Goal: Browse casually: Explore the website without a specific task or goal

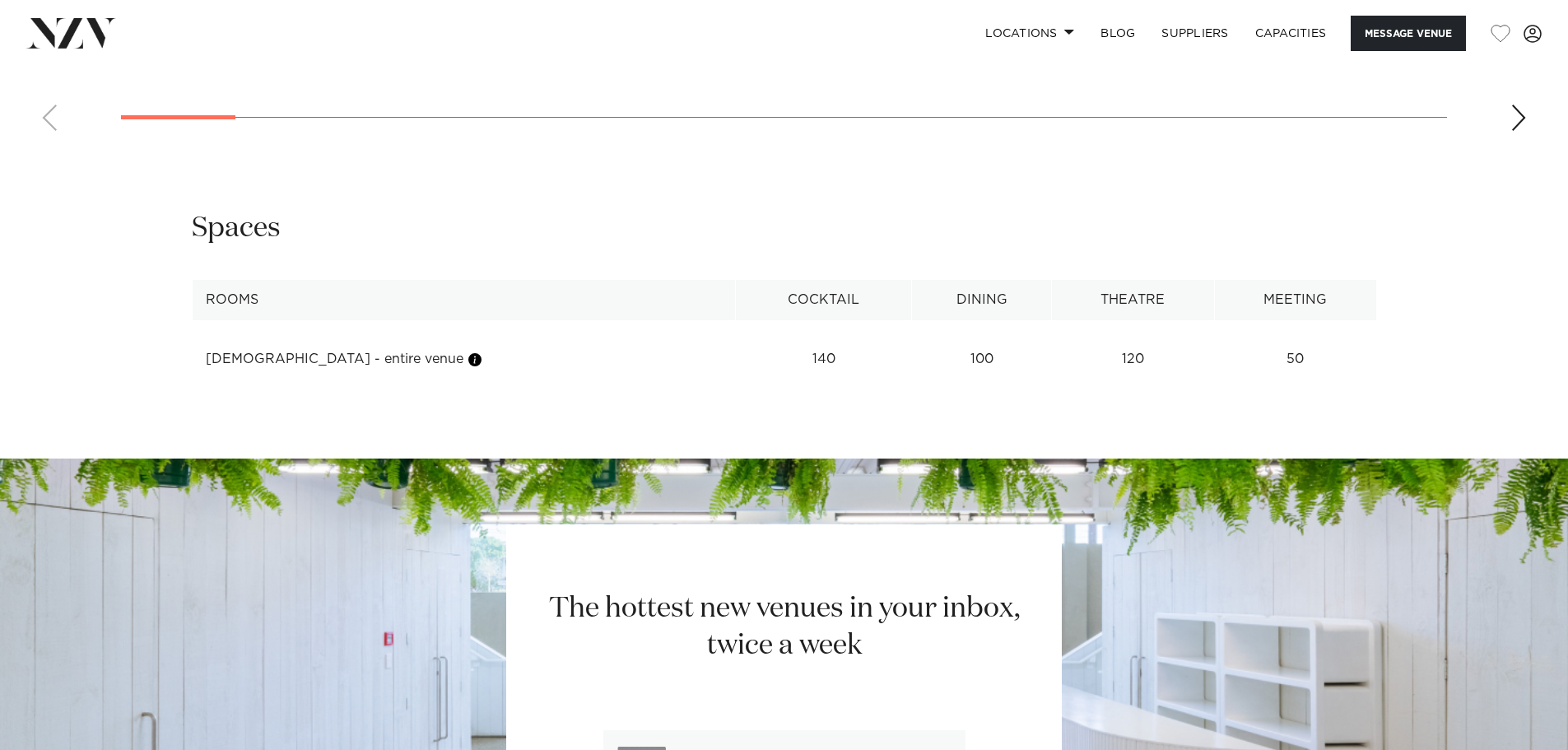
scroll to position [1565, 0]
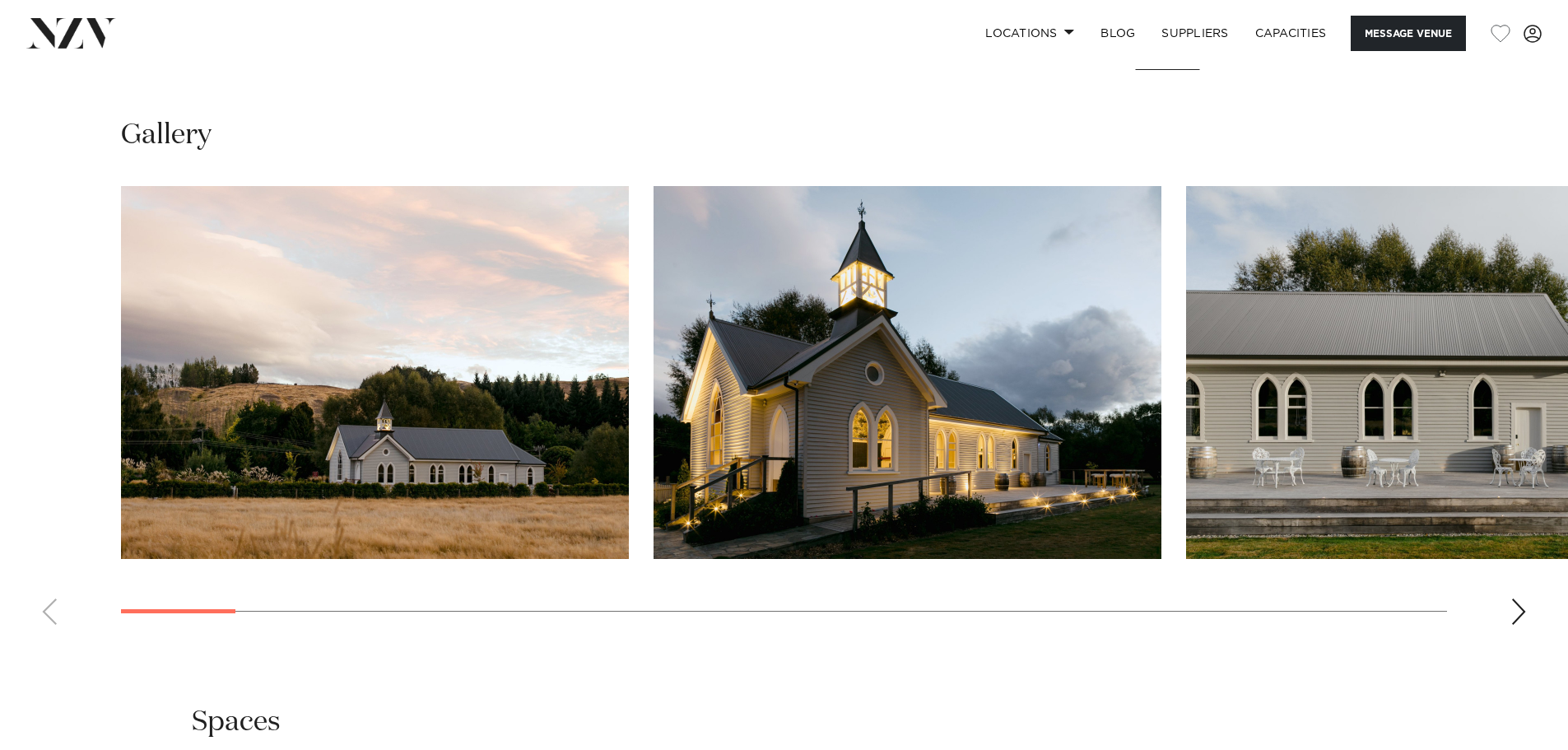
click at [1508, 609] on swiper-container at bounding box center [784, 412] width 1568 height 452
click at [1521, 610] on div "Next slide" at bounding box center [1518, 612] width 16 height 27
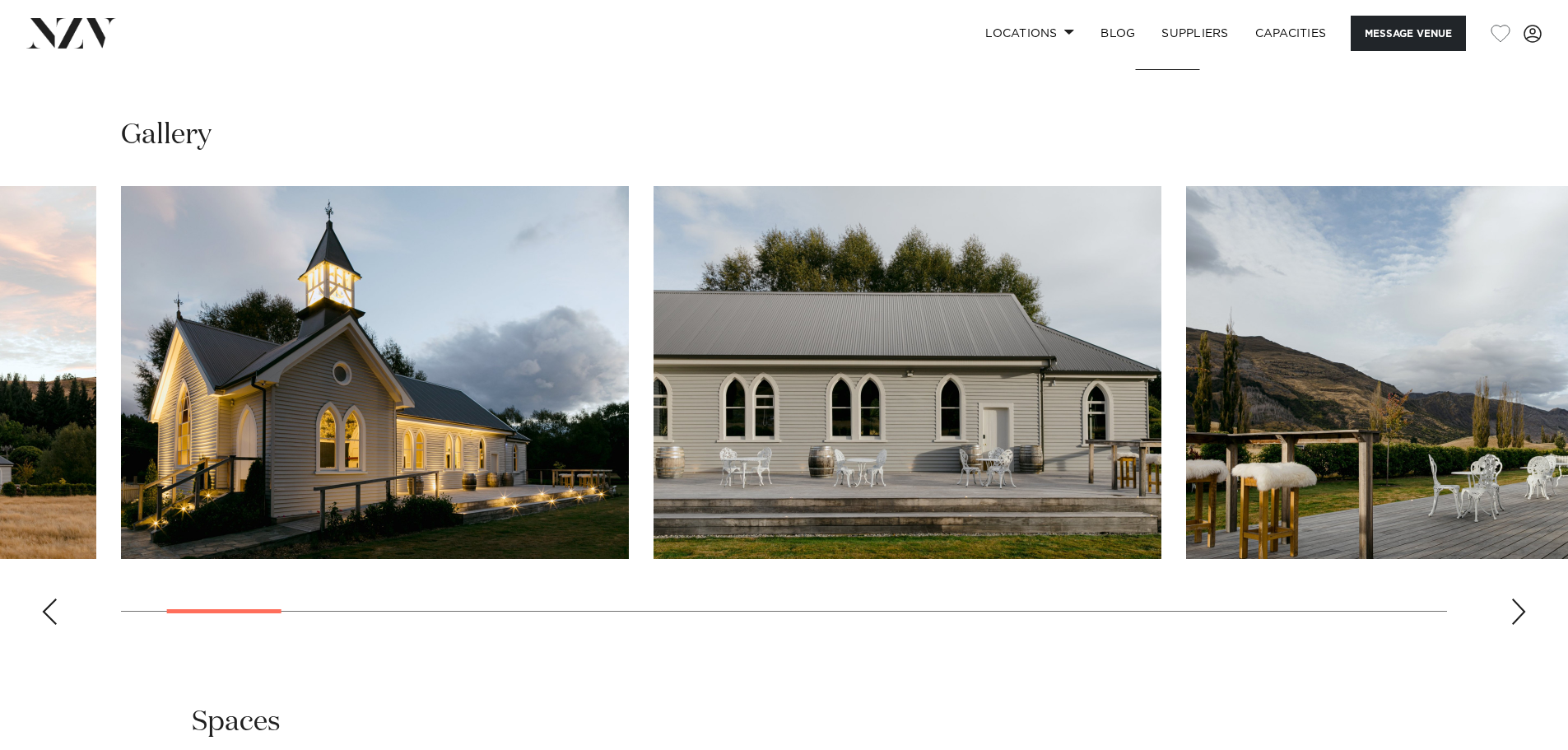
click at [1521, 610] on div "Next slide" at bounding box center [1518, 612] width 16 height 27
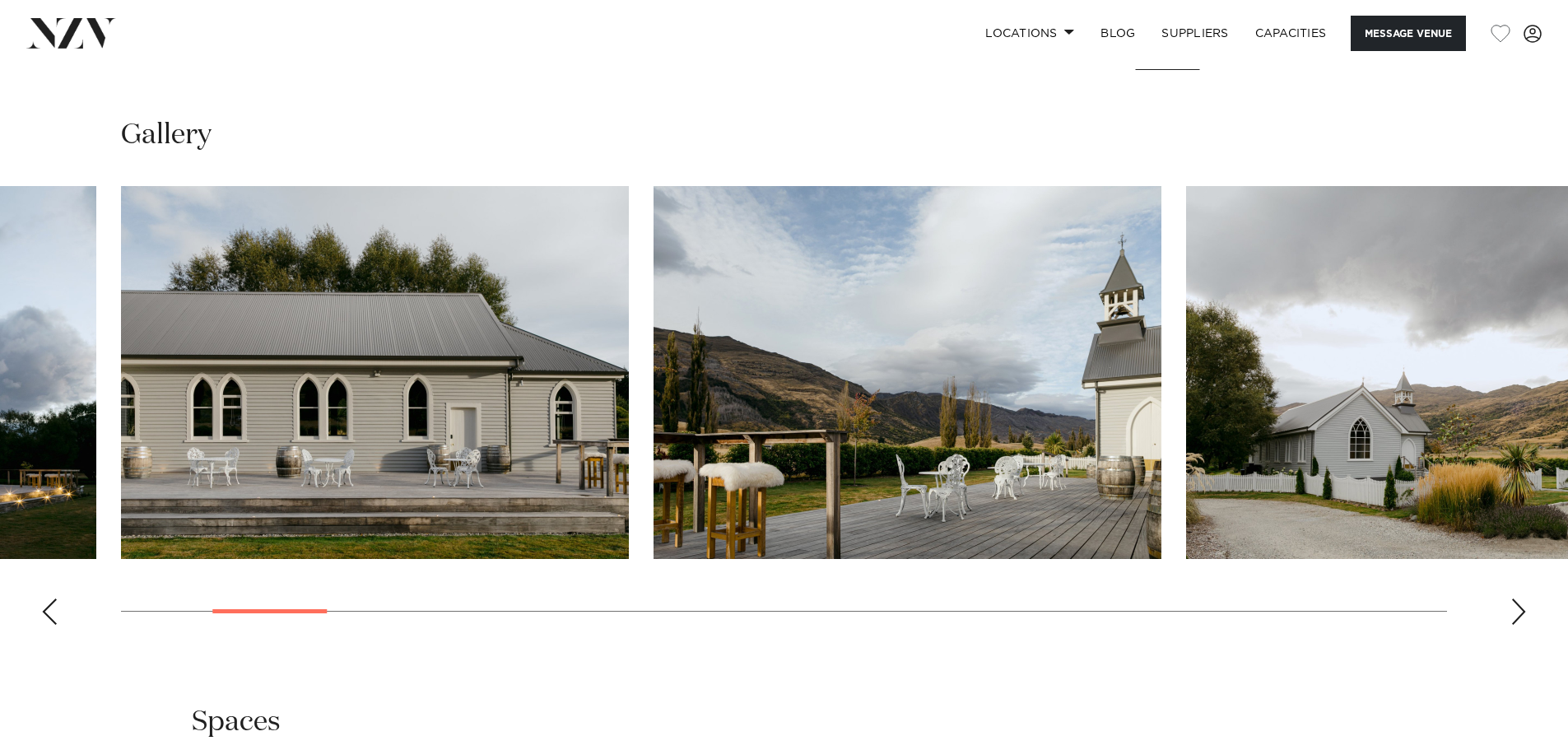
click at [1521, 610] on div "Next slide" at bounding box center [1518, 612] width 16 height 27
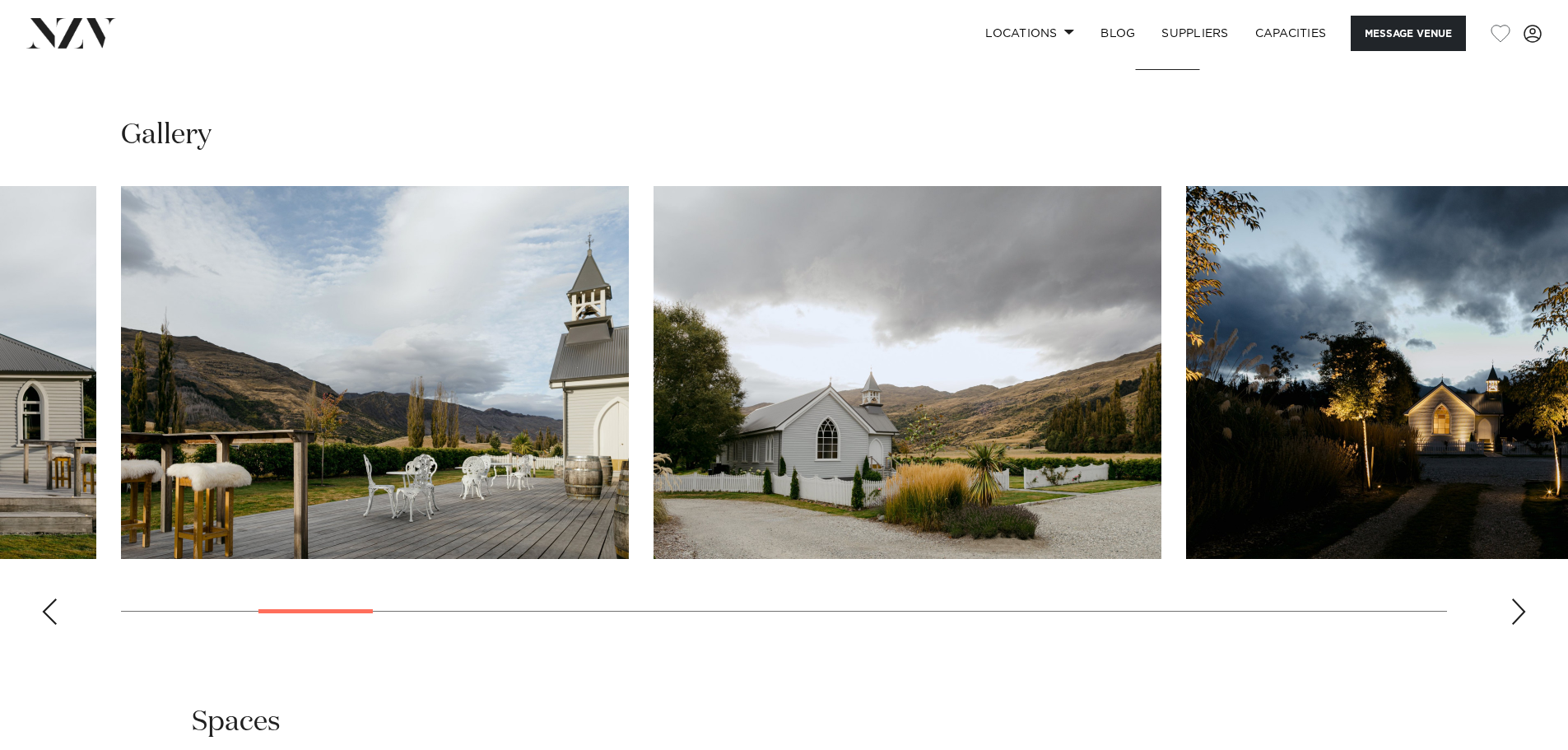
click at [1521, 610] on div "Next slide" at bounding box center [1518, 612] width 16 height 27
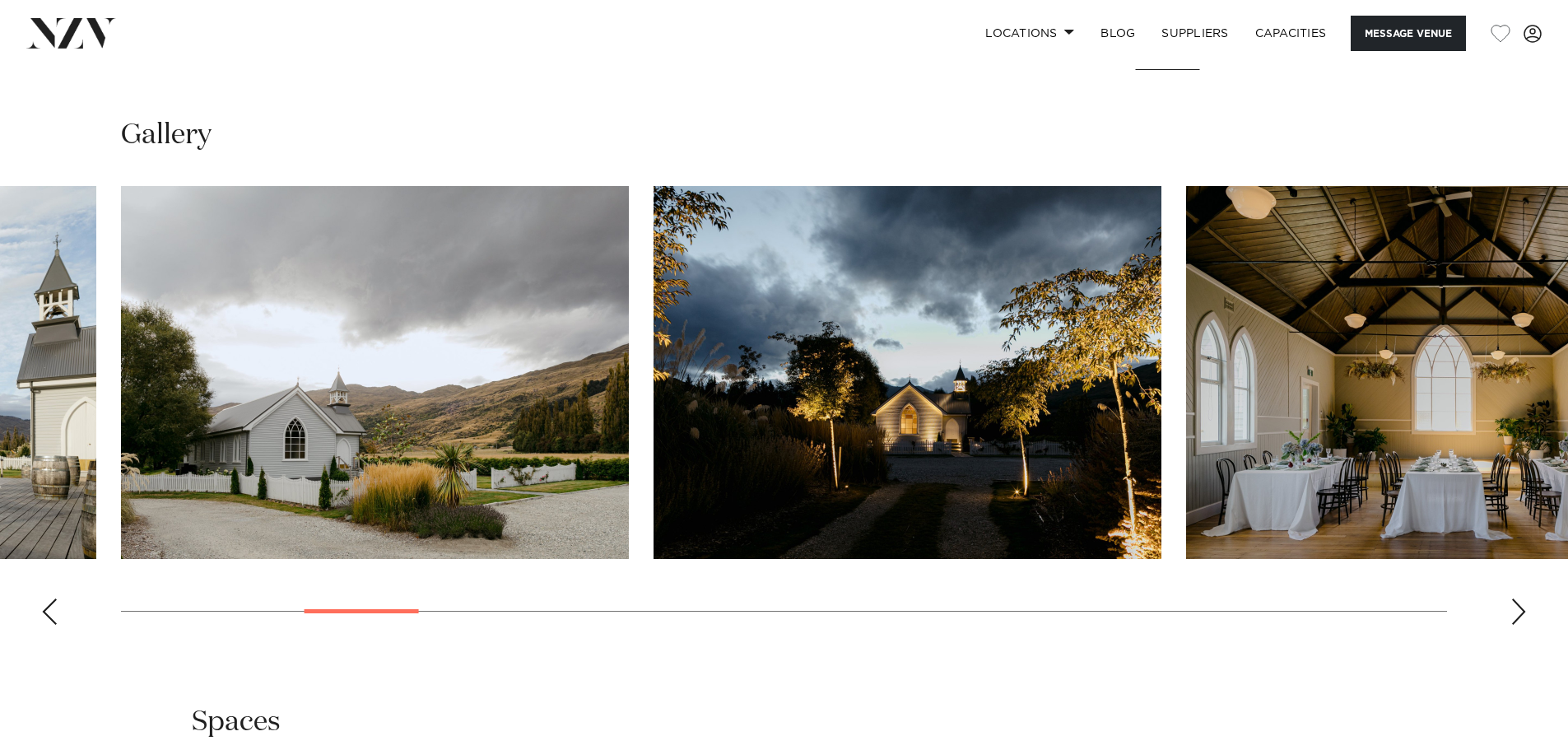
click at [1521, 610] on div "Next slide" at bounding box center [1518, 612] width 16 height 27
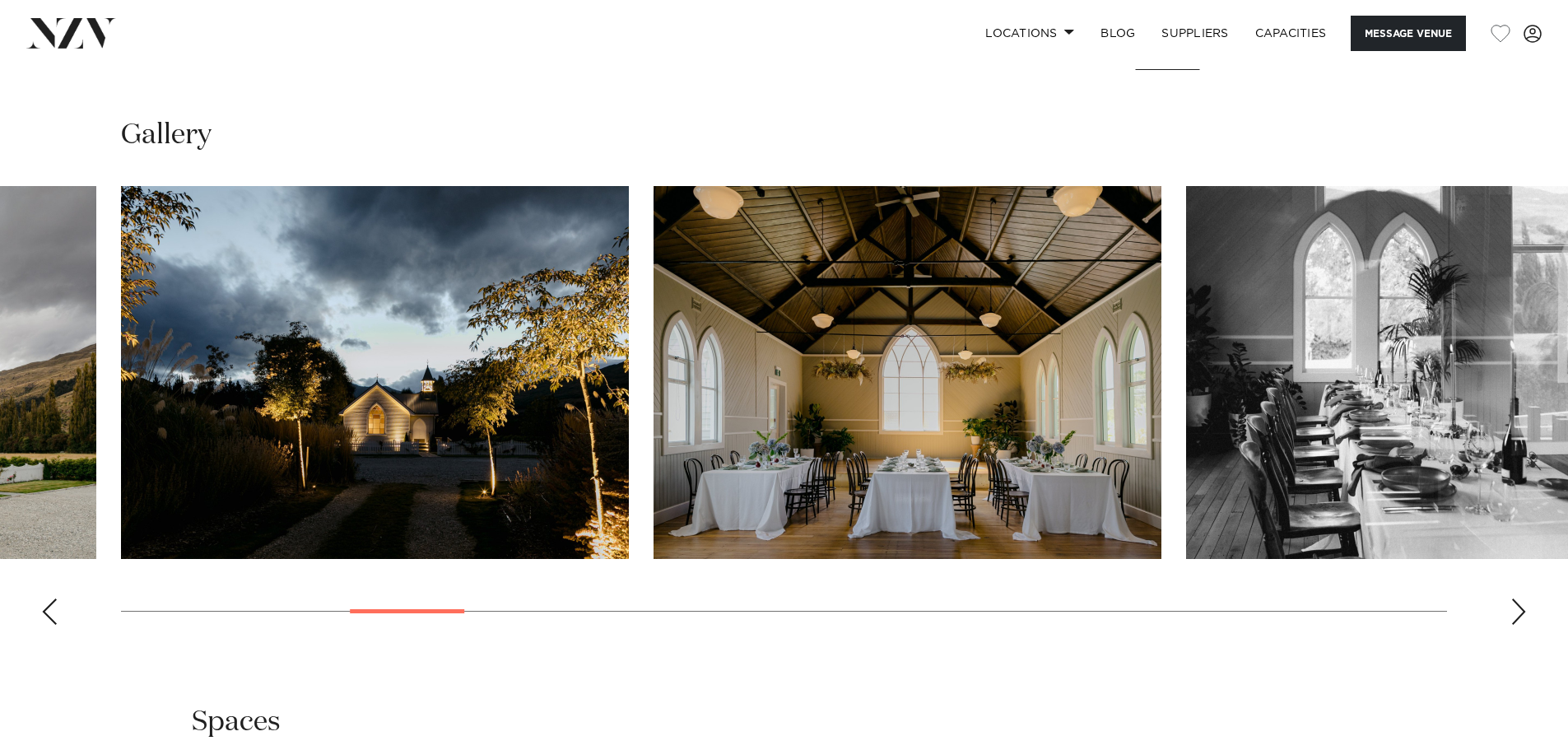
click at [1521, 610] on div "Next slide" at bounding box center [1518, 612] width 16 height 27
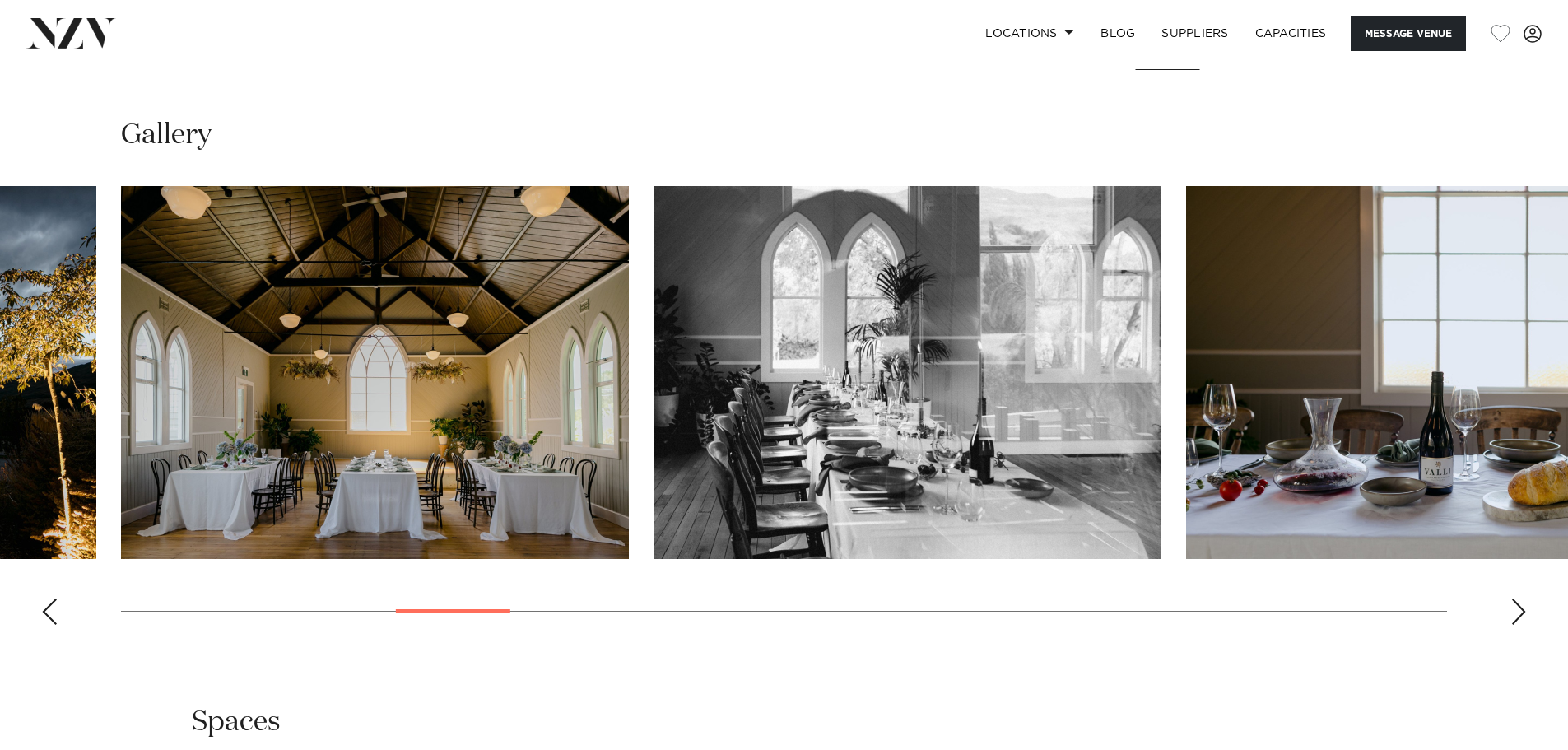
click at [1521, 610] on div "Next slide" at bounding box center [1518, 612] width 16 height 27
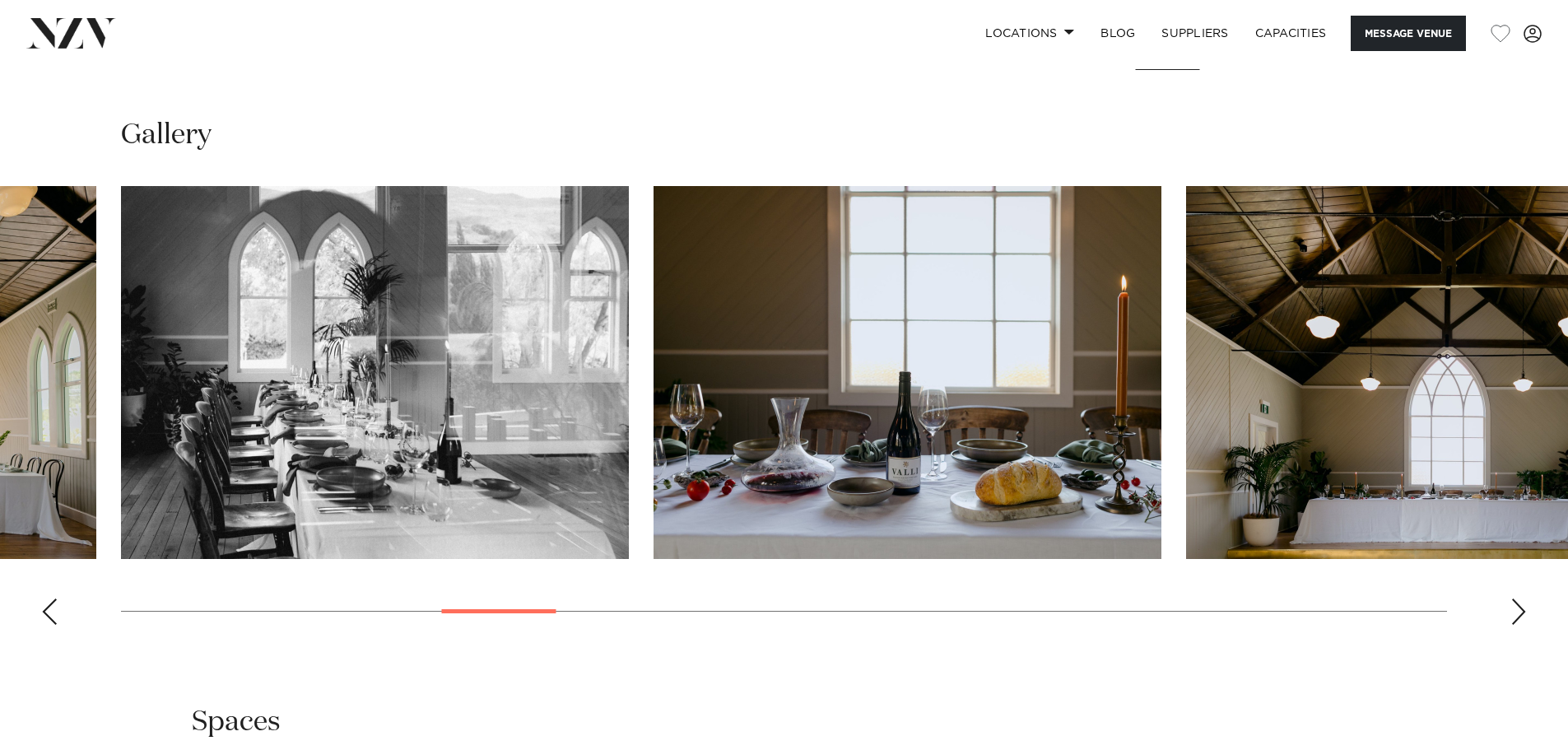
click at [1523, 610] on div "Next slide" at bounding box center [1518, 612] width 16 height 27
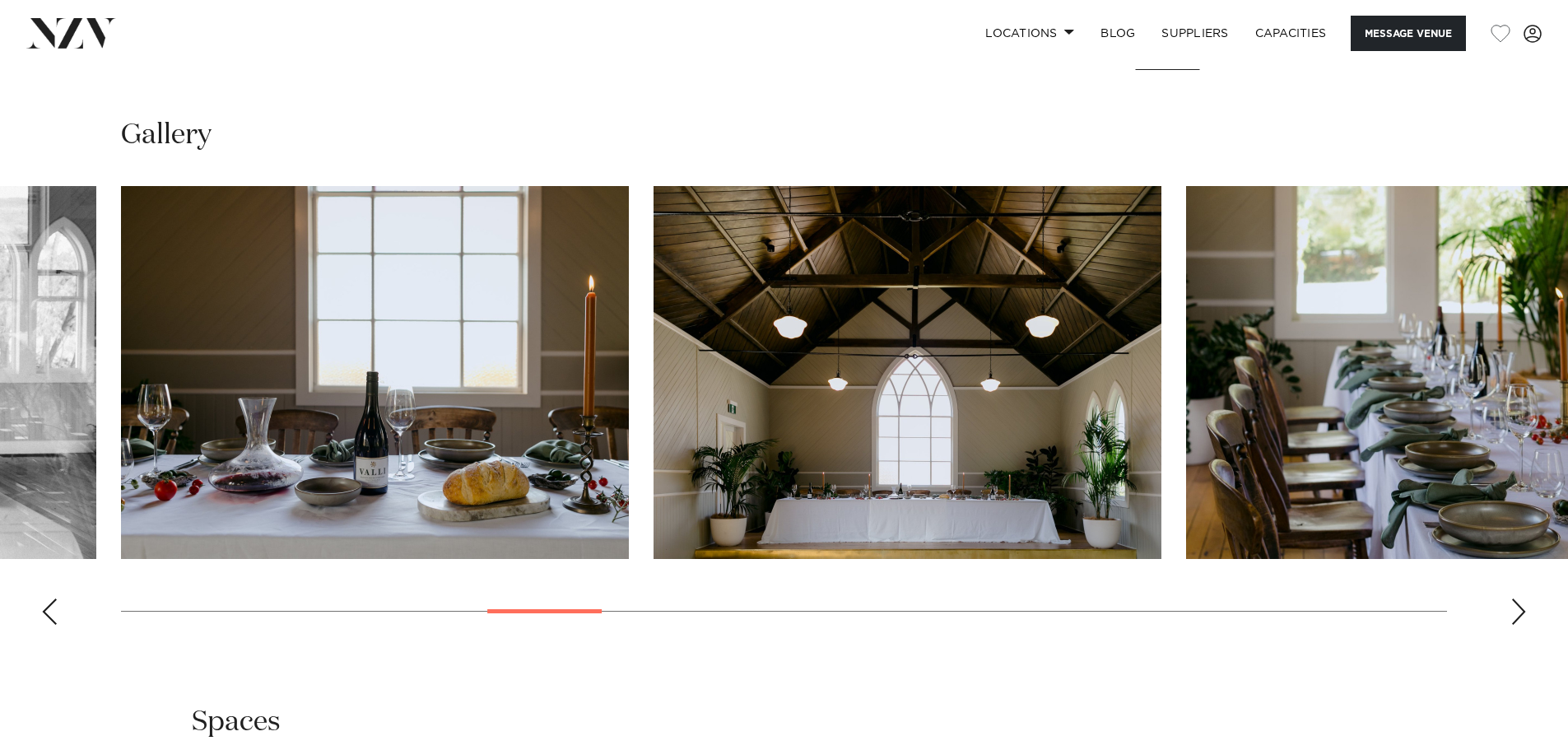
click at [1524, 610] on div "Next slide" at bounding box center [1518, 612] width 16 height 27
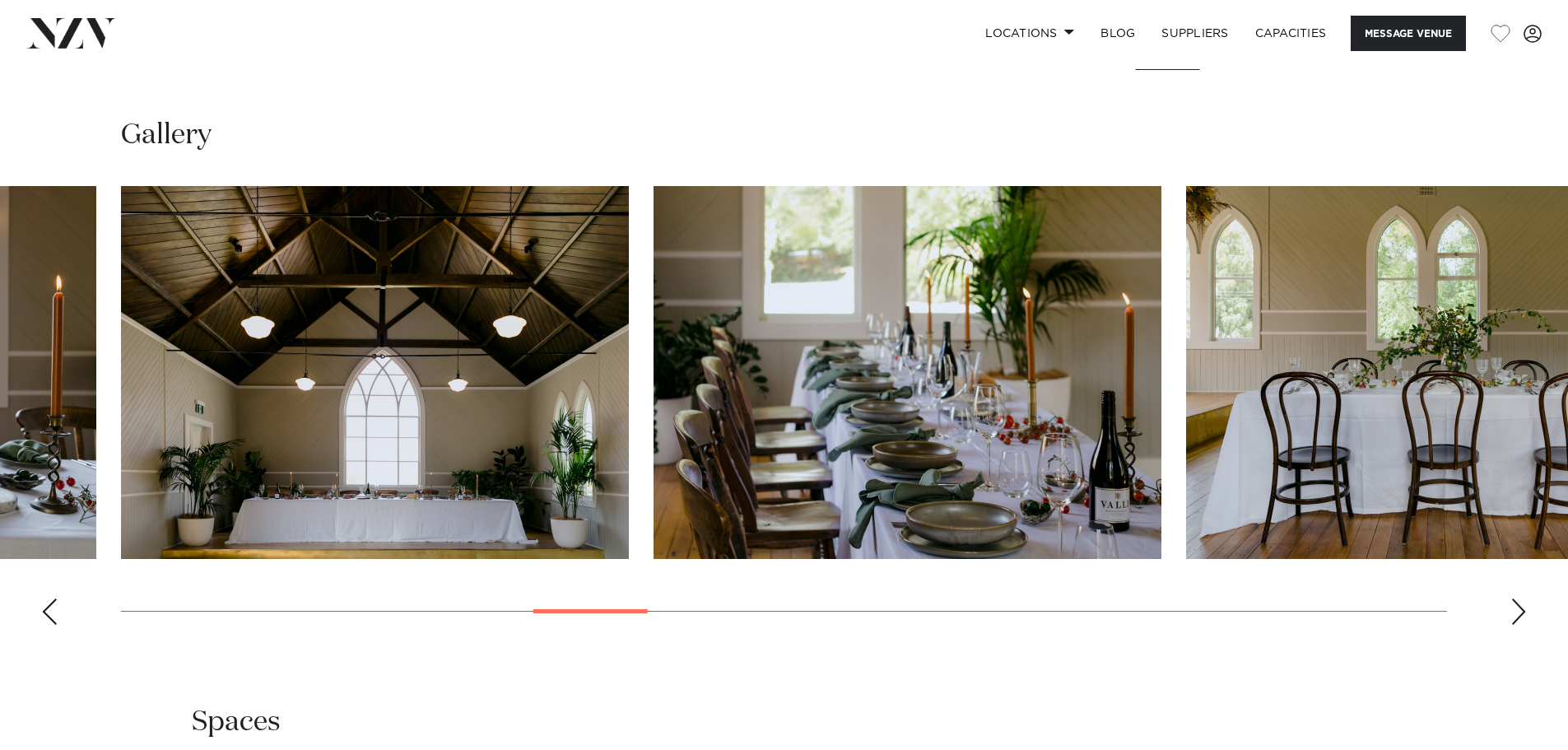
click at [1524, 610] on div "Next slide" at bounding box center [1518, 612] width 16 height 27
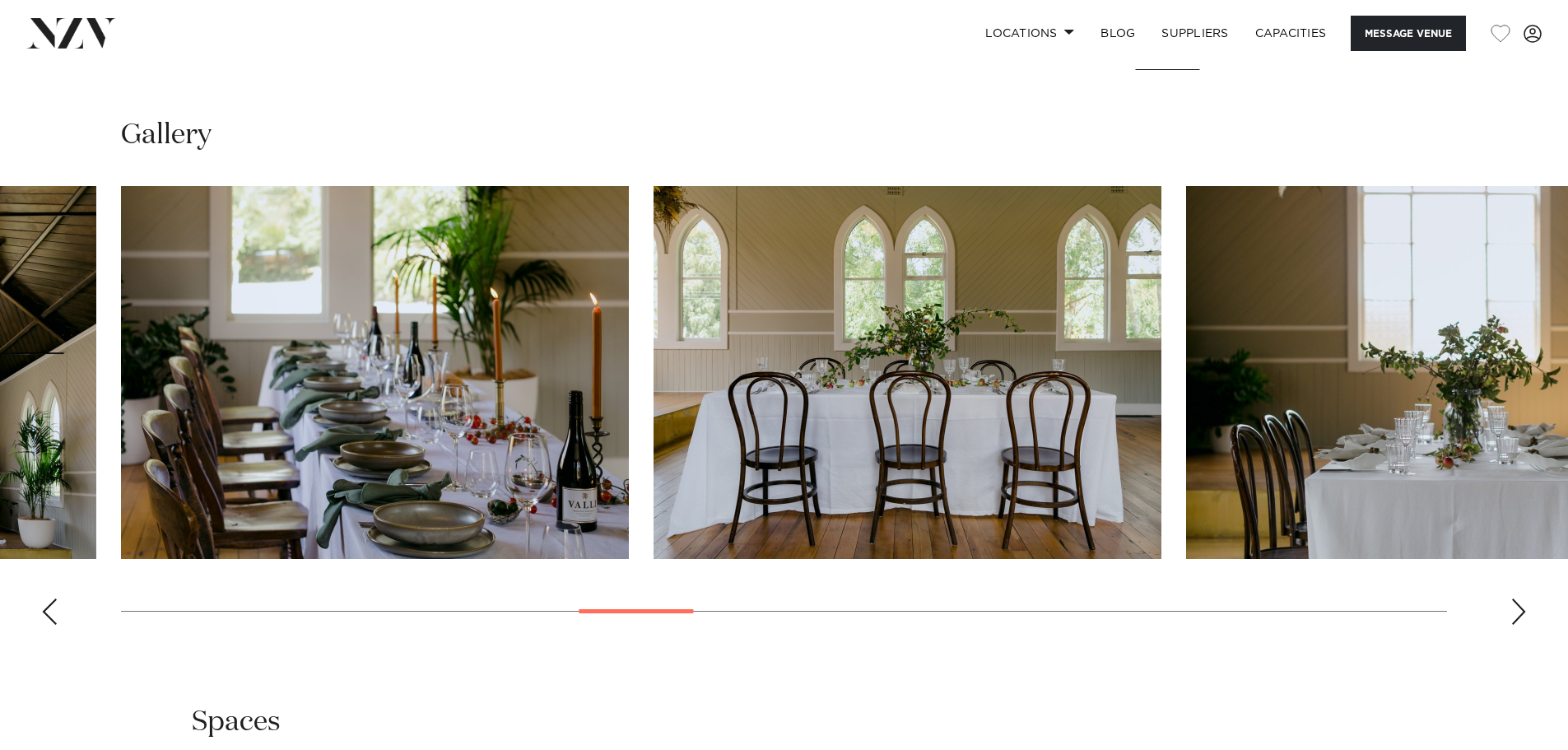
click at [1524, 610] on div "Next slide" at bounding box center [1518, 612] width 16 height 27
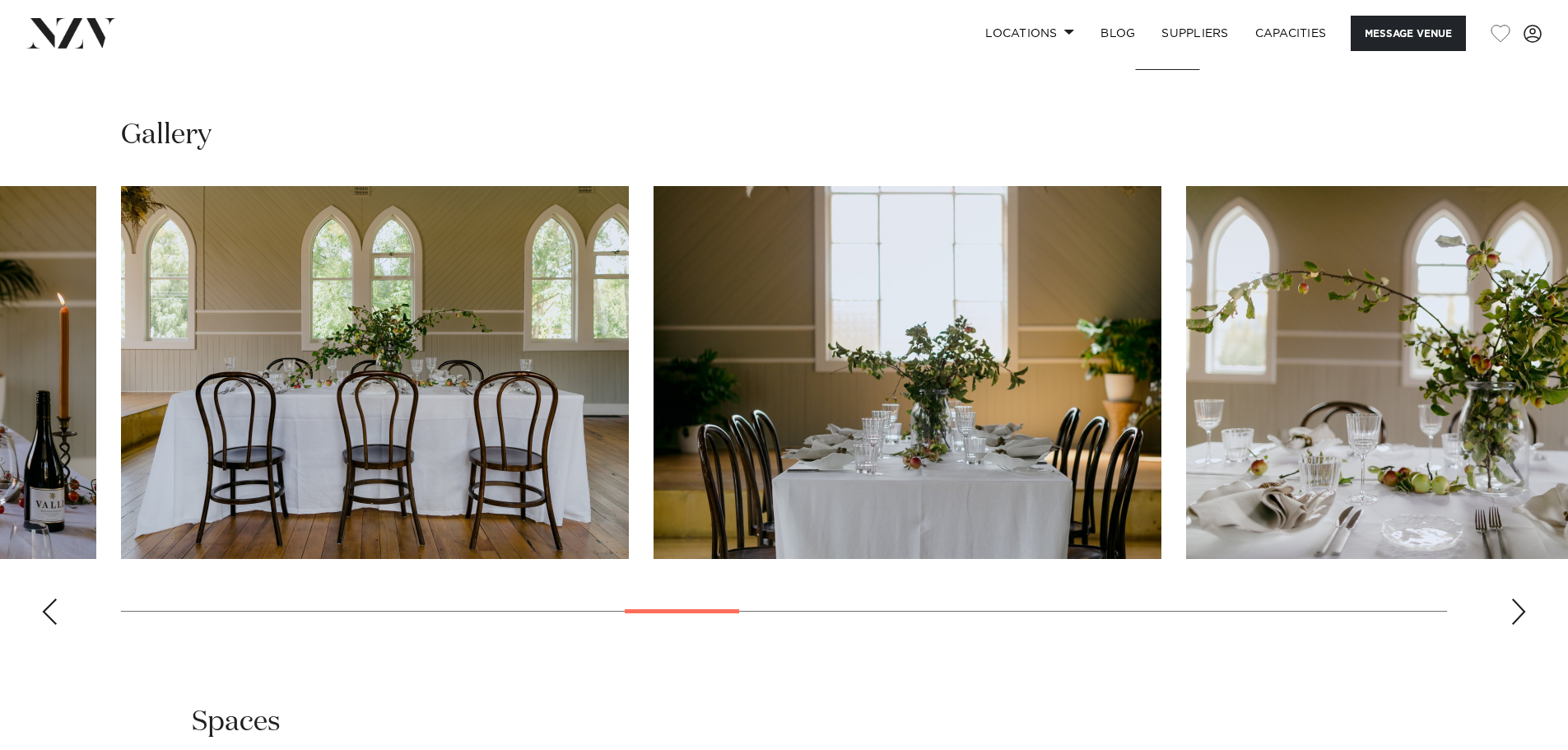
click at [1524, 610] on div "Next slide" at bounding box center [1518, 612] width 16 height 27
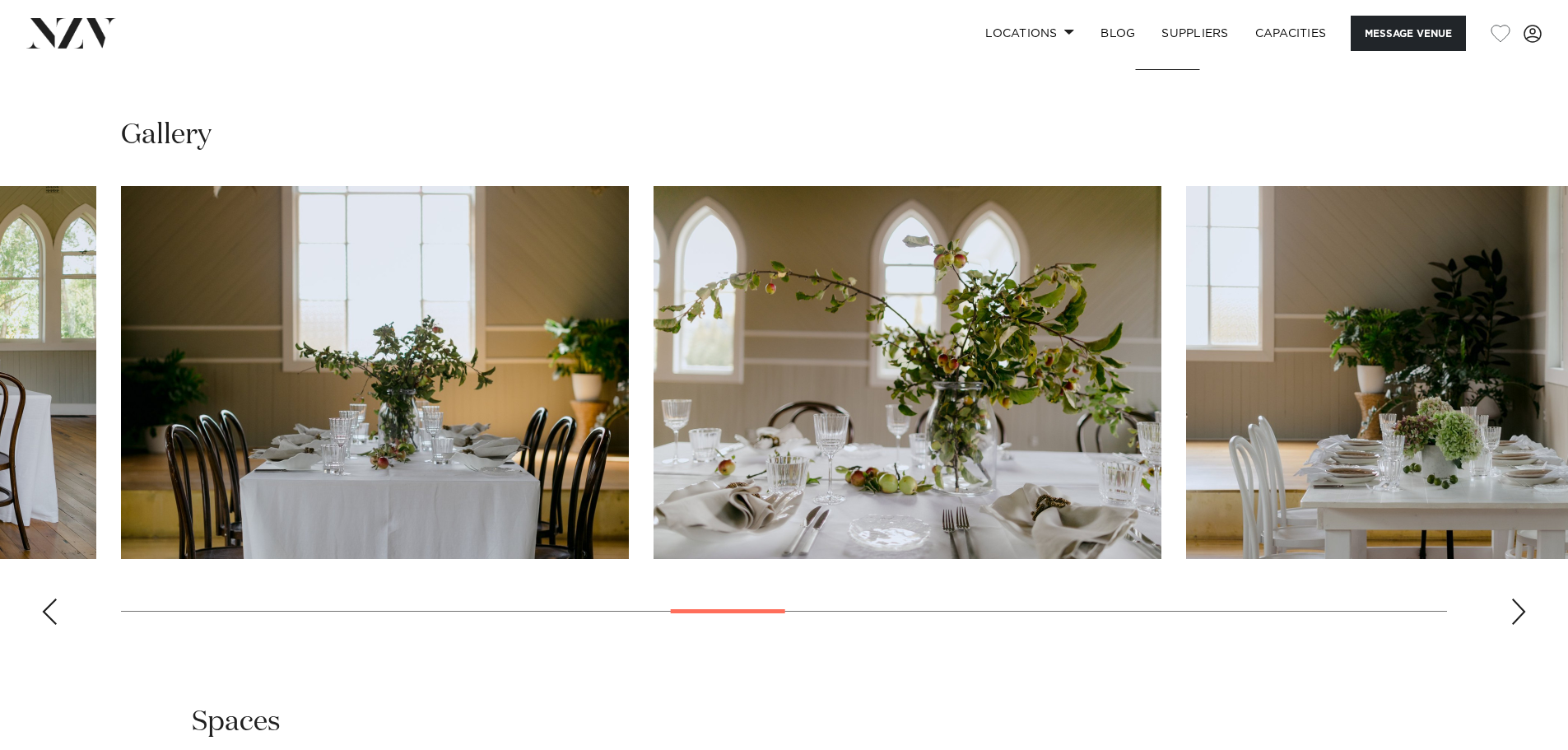
click at [1524, 610] on div "Next slide" at bounding box center [1518, 612] width 16 height 27
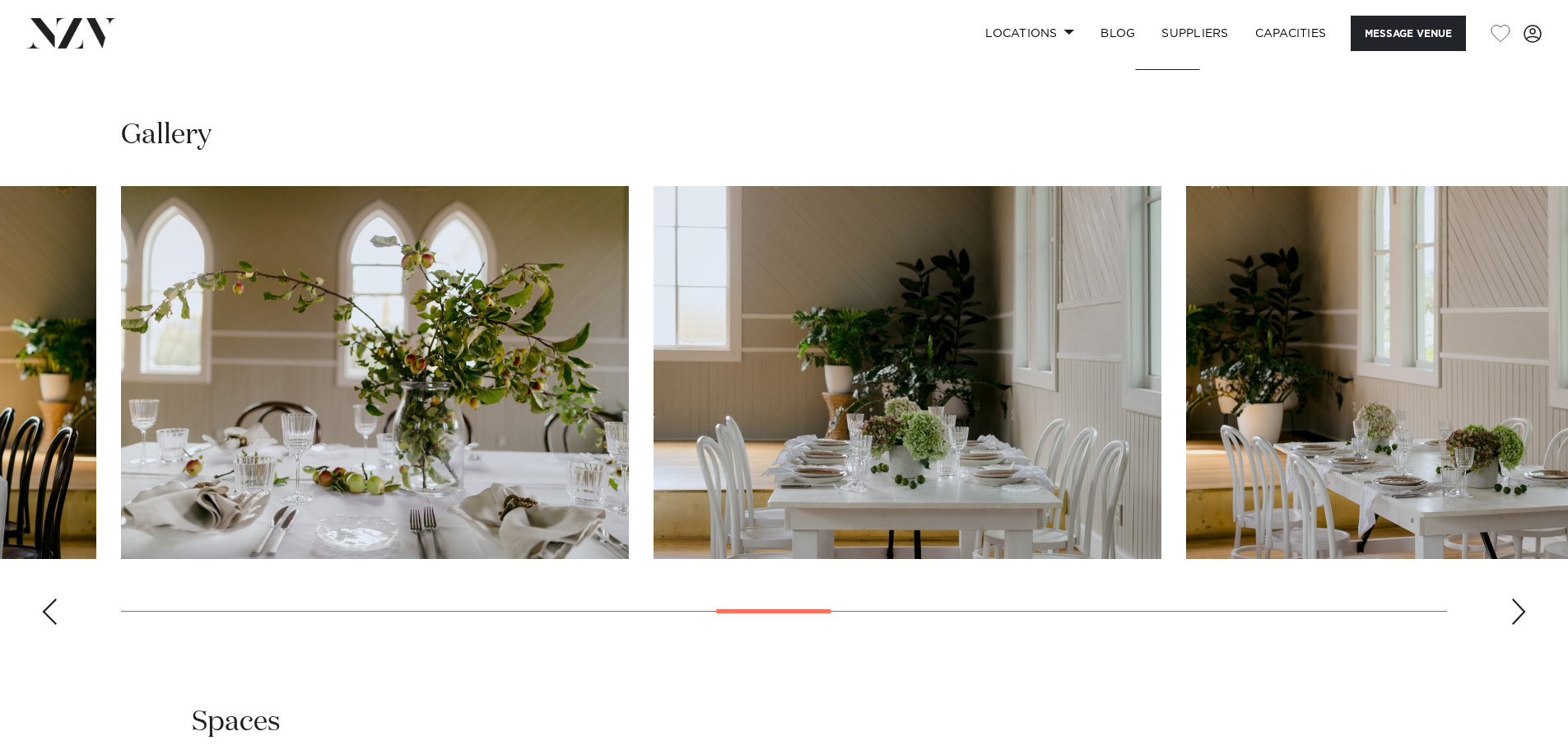
click at [1524, 610] on div "Next slide" at bounding box center [1518, 612] width 16 height 27
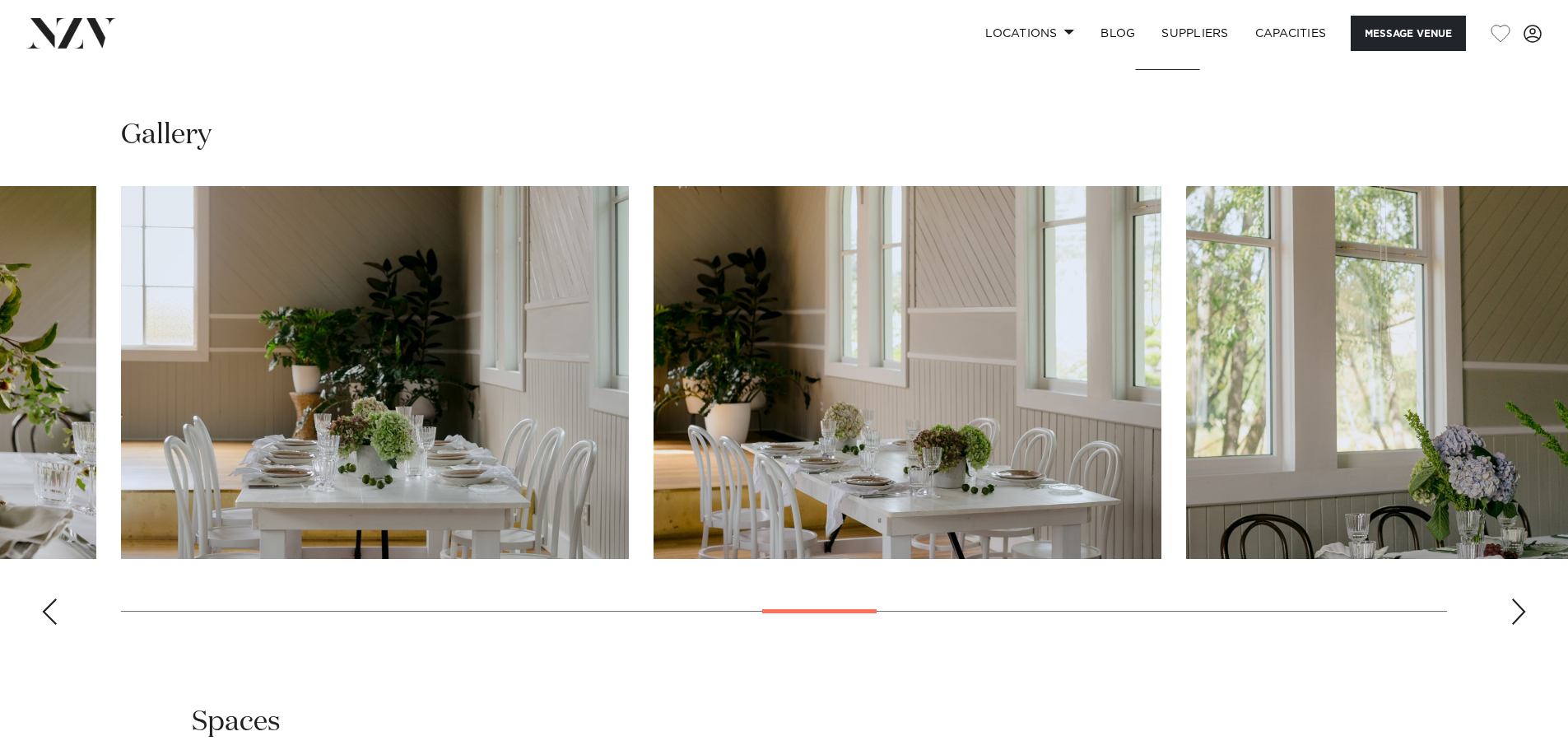
click at [1525, 610] on div "Next slide" at bounding box center [1518, 612] width 16 height 27
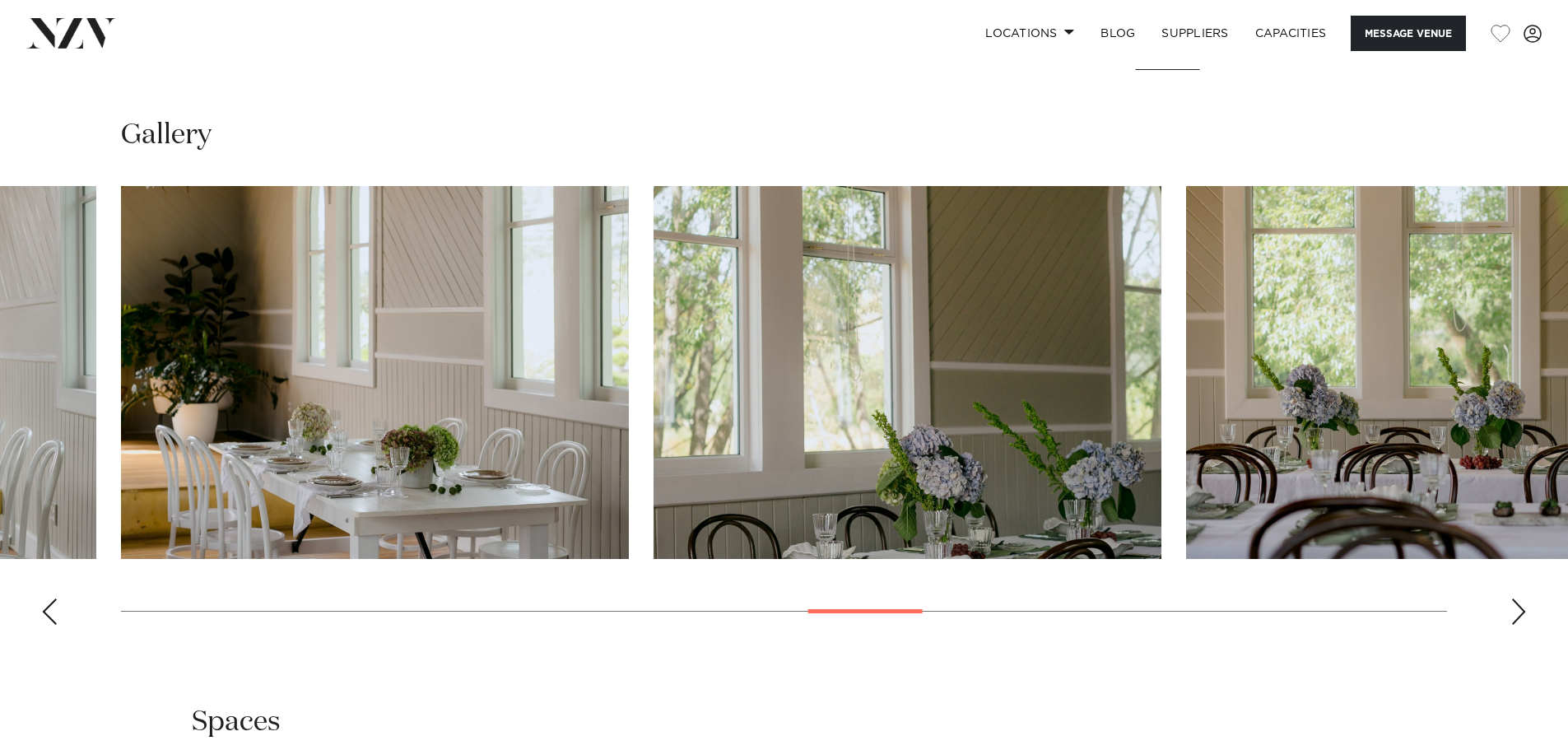
click at [1525, 610] on div "Next slide" at bounding box center [1518, 612] width 16 height 27
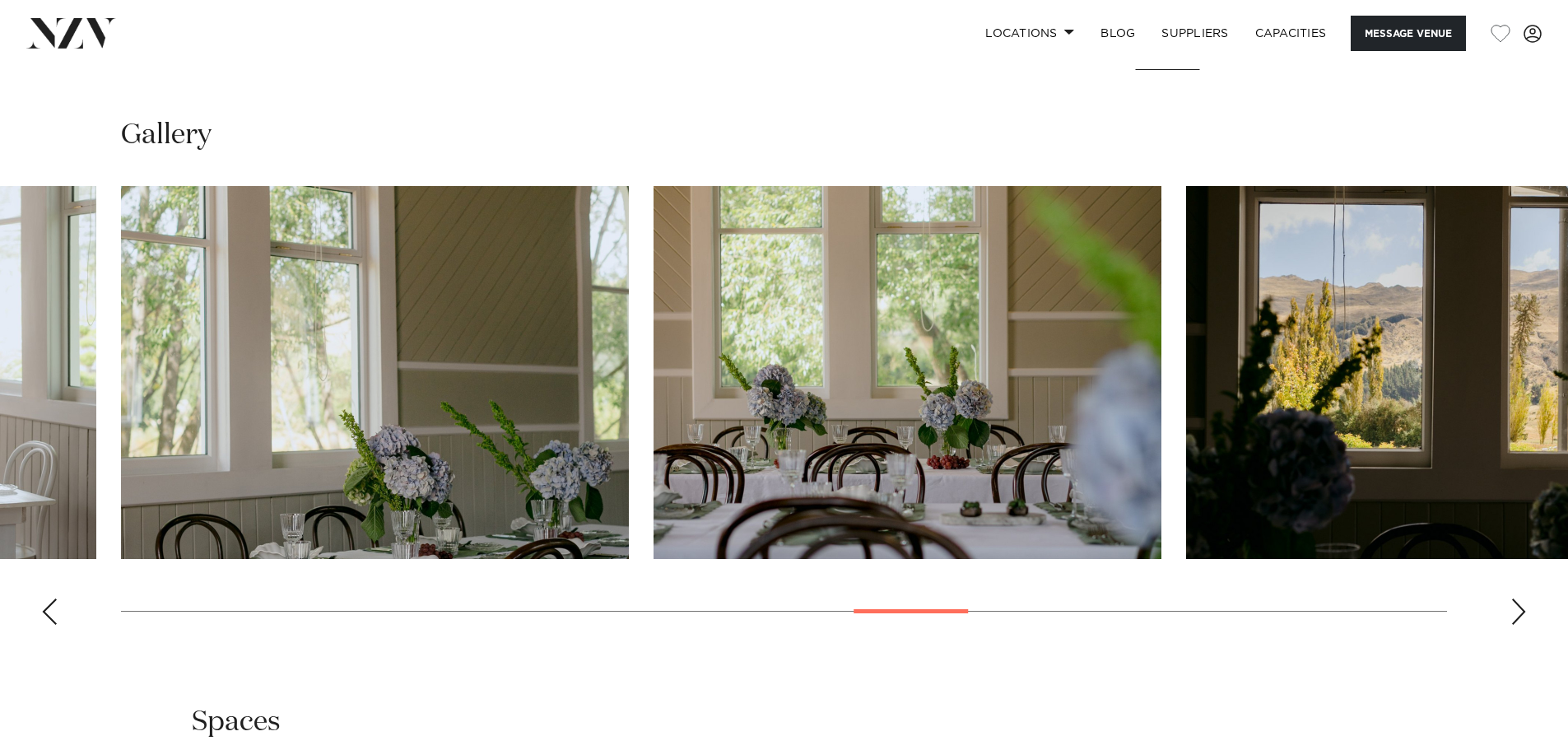
click at [1525, 610] on div "Next slide" at bounding box center [1518, 612] width 16 height 27
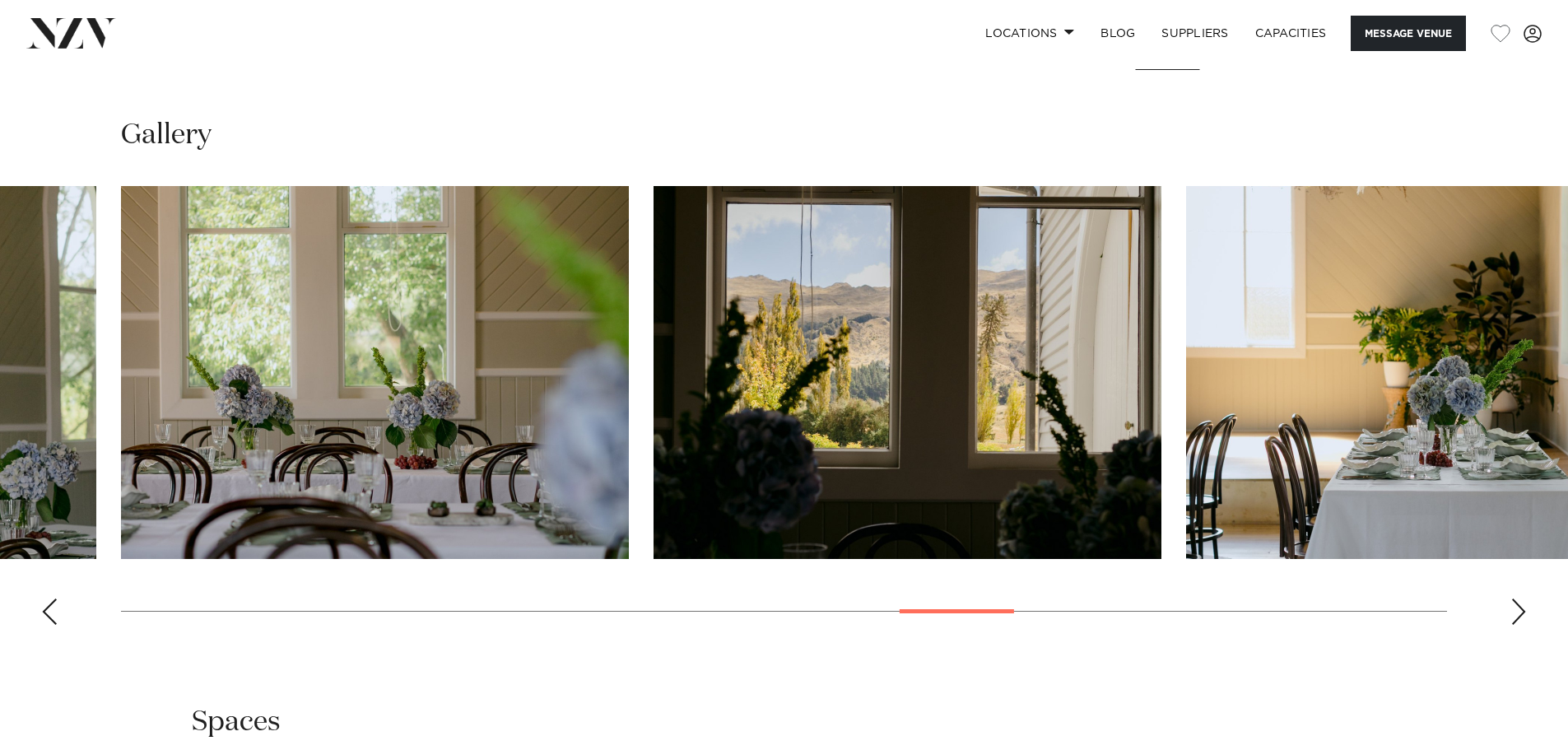
click at [1525, 610] on div "Next slide" at bounding box center [1518, 612] width 16 height 27
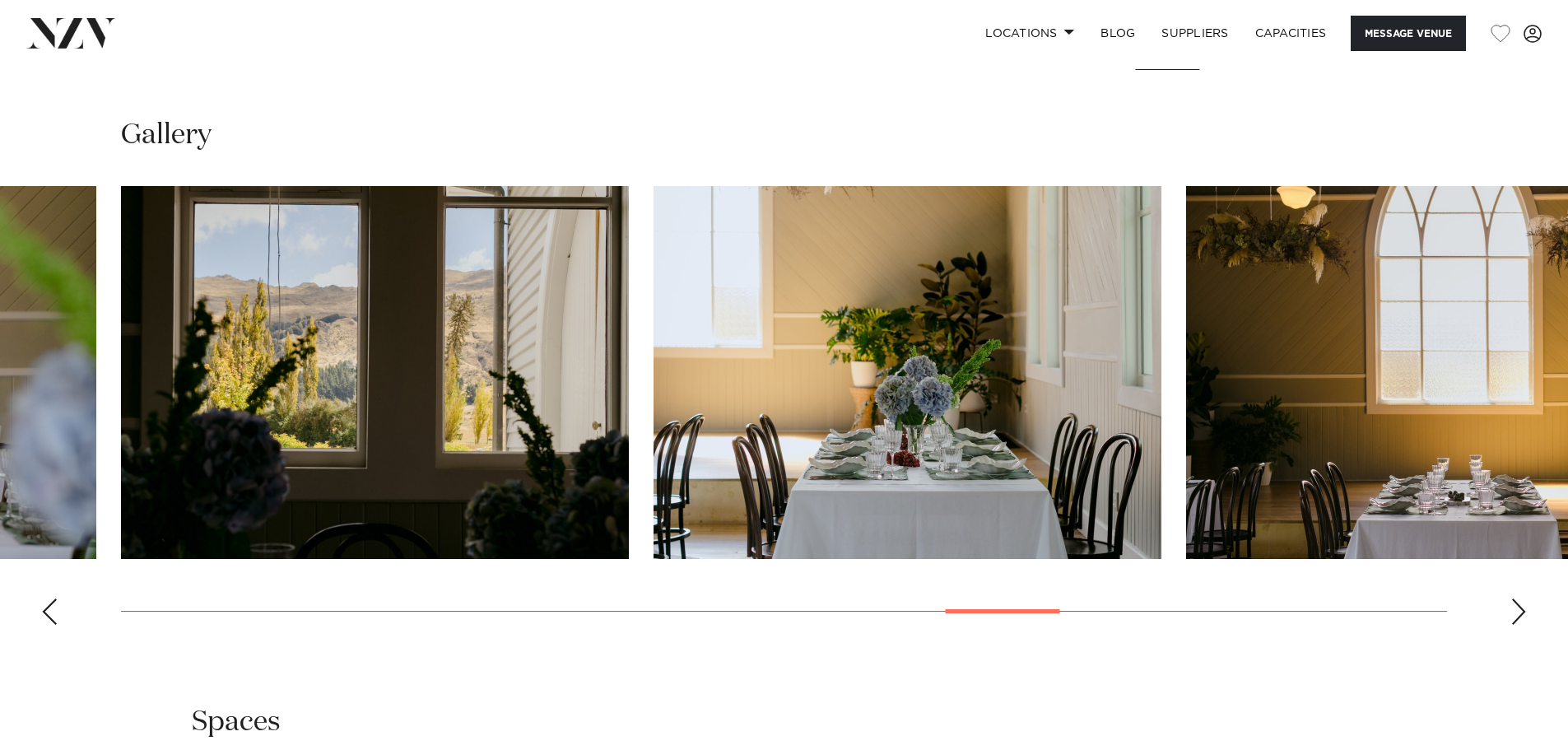
click at [1528, 610] on swiper-container at bounding box center [784, 412] width 1568 height 452
click at [1518, 613] on div "Next slide" at bounding box center [1518, 612] width 16 height 27
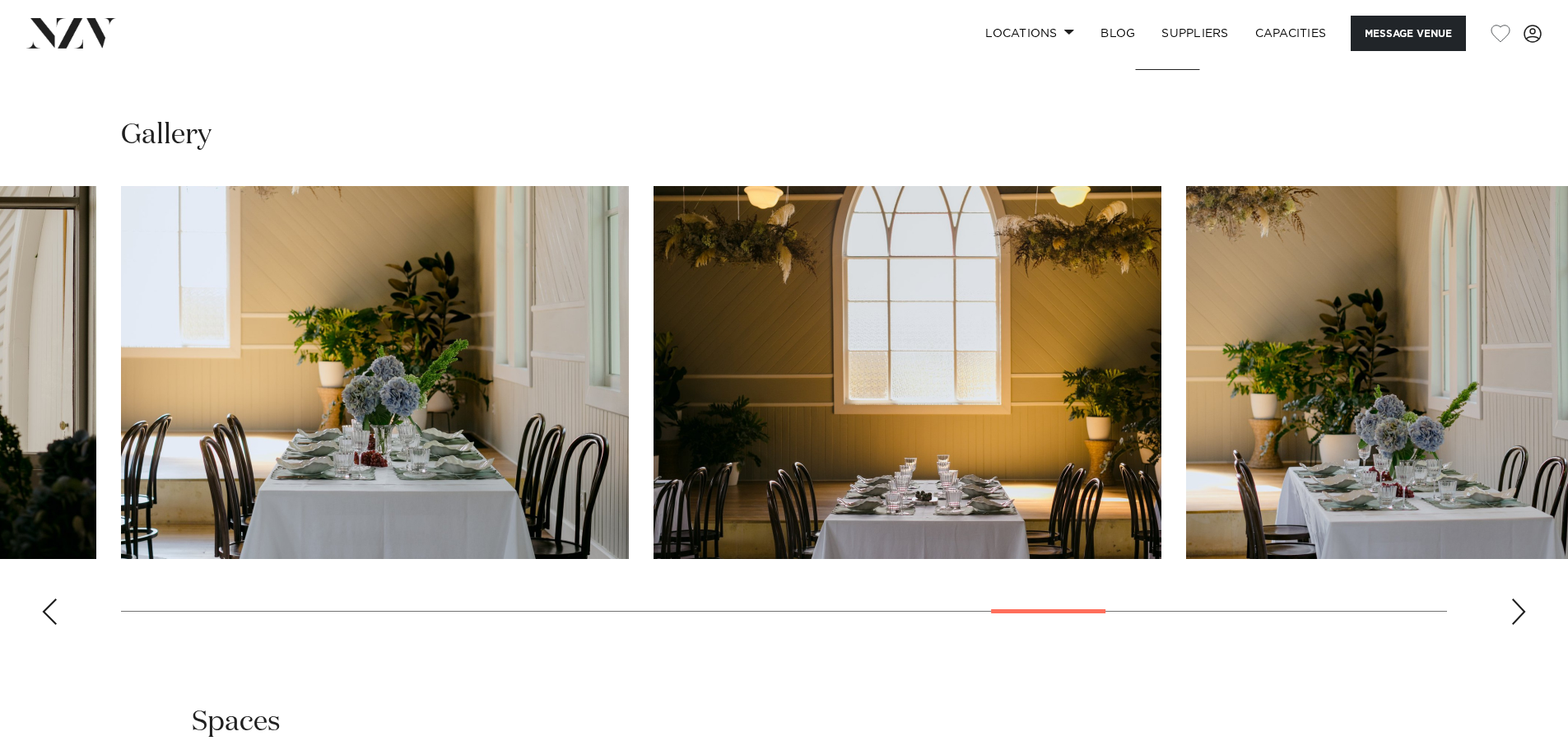
click at [1518, 613] on div "Next slide" at bounding box center [1518, 612] width 16 height 27
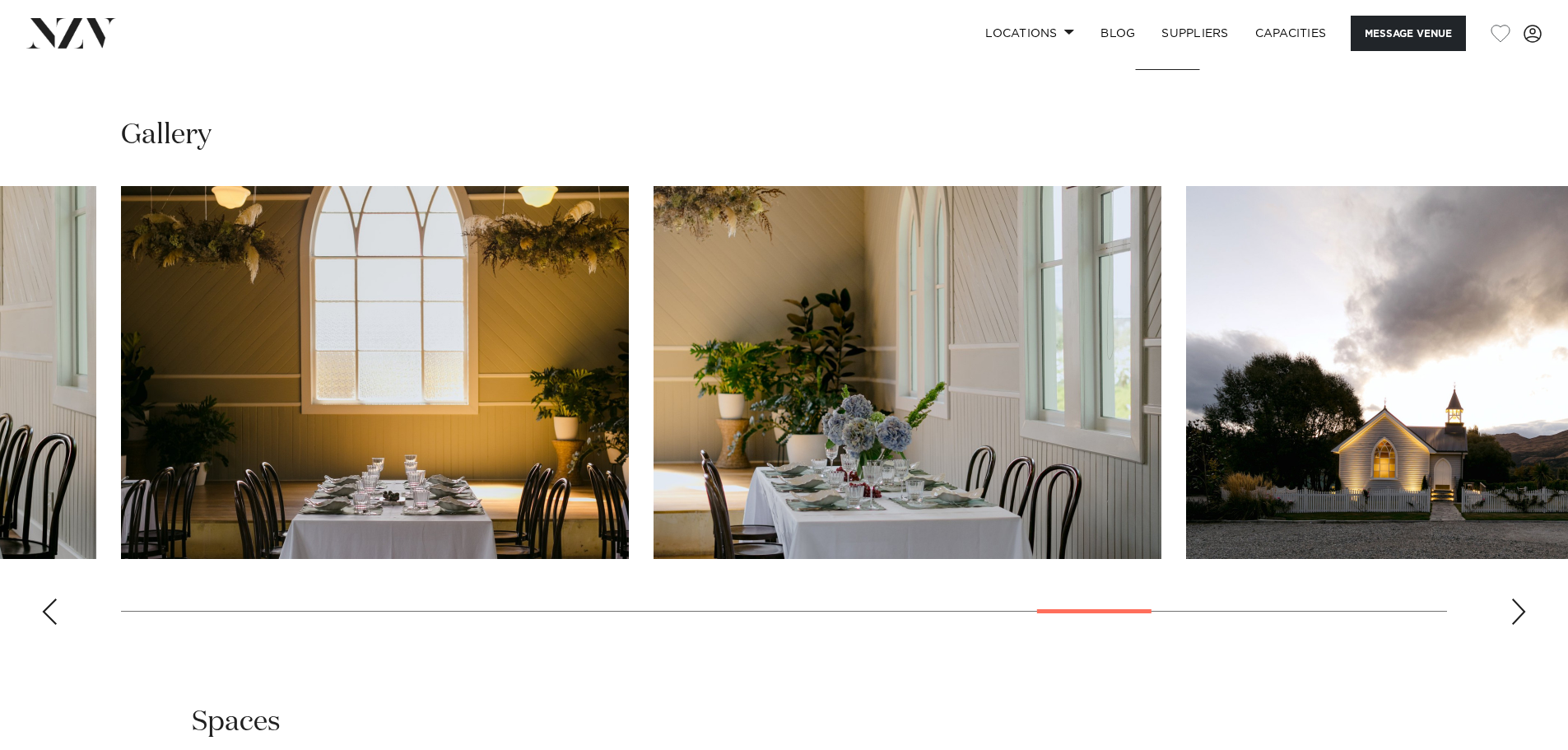
click at [1518, 613] on div "Next slide" at bounding box center [1518, 612] width 16 height 27
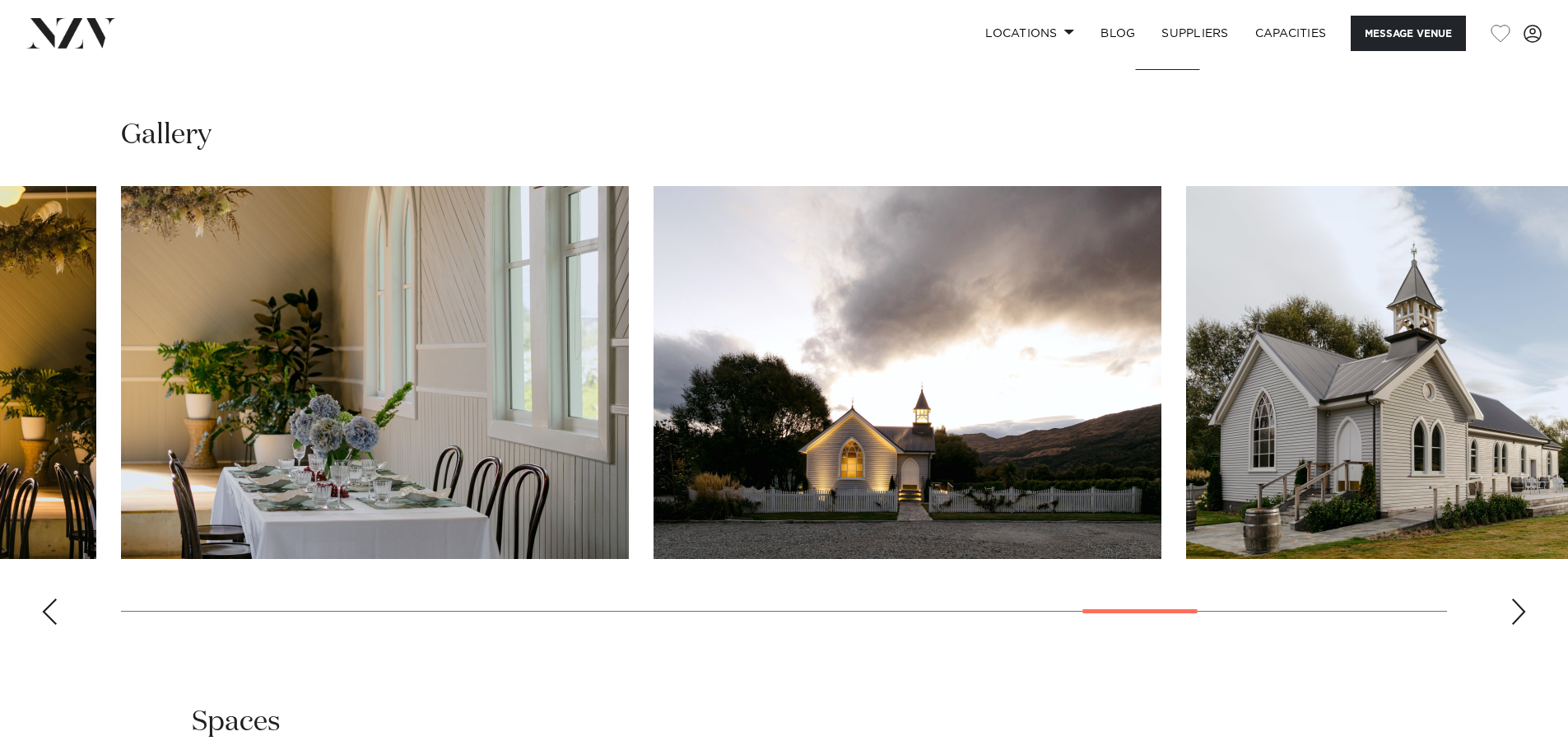
click at [1518, 613] on div "Next slide" at bounding box center [1518, 612] width 16 height 27
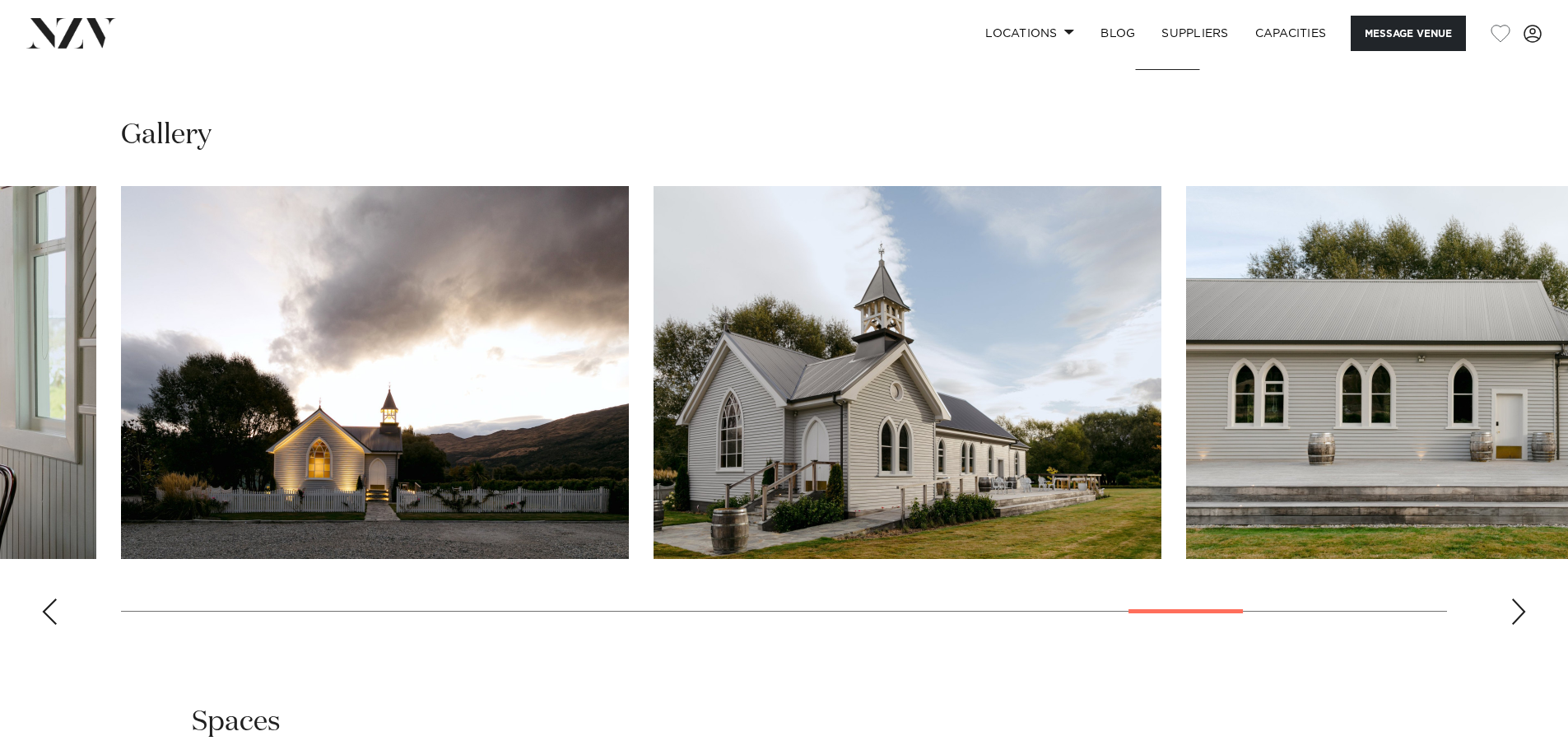
click at [1518, 613] on div "Next slide" at bounding box center [1518, 612] width 16 height 27
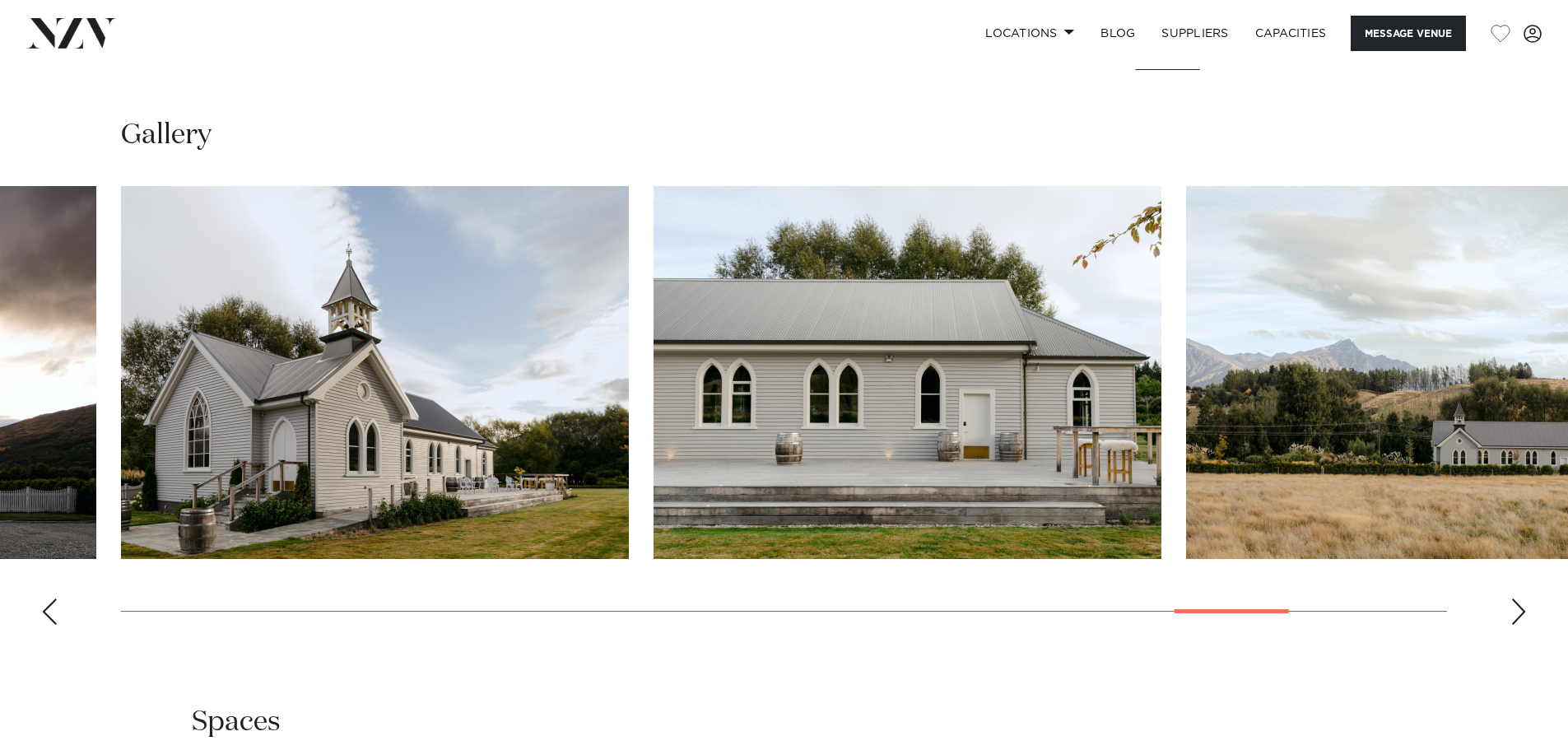
click at [1518, 613] on div "Next slide" at bounding box center [1518, 612] width 16 height 27
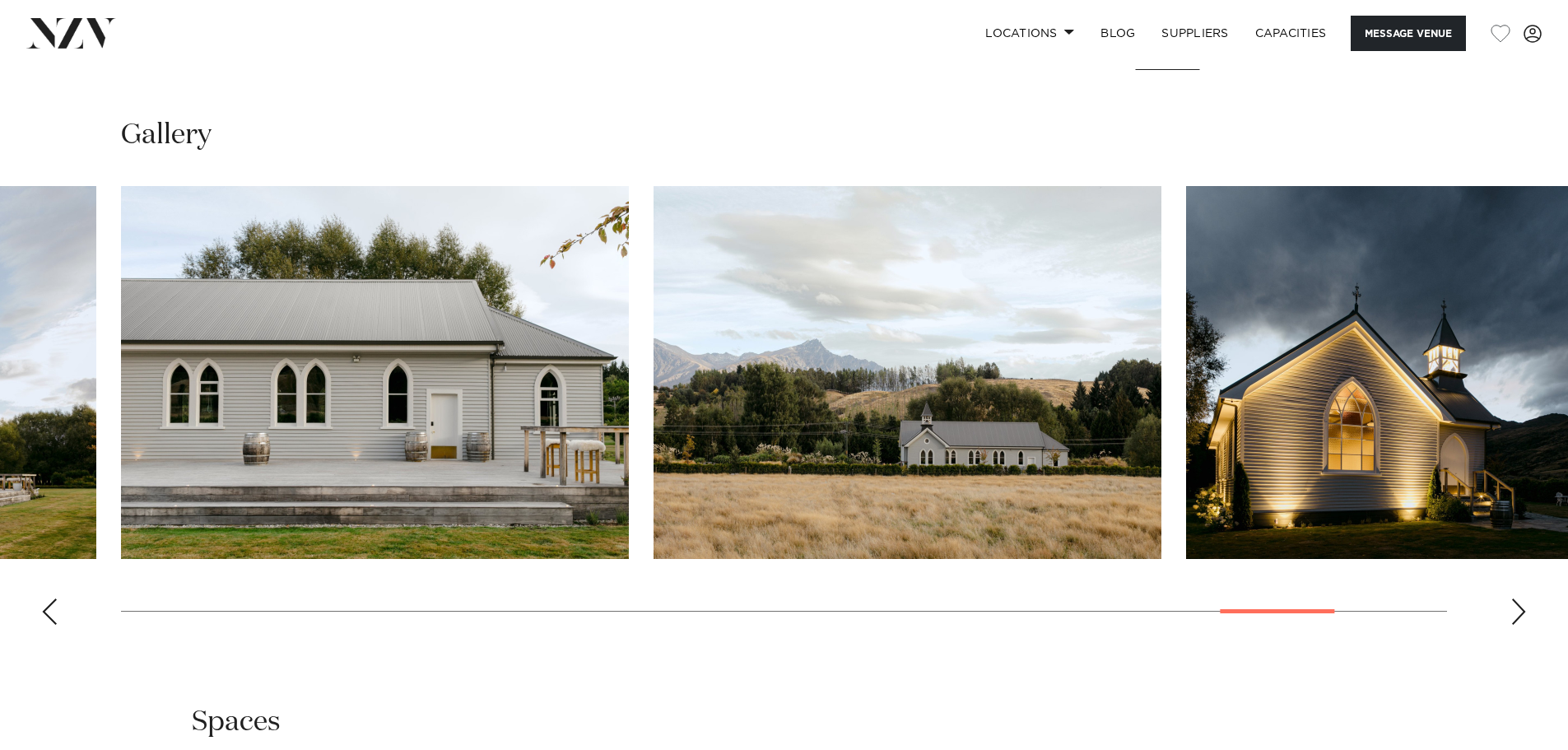
click at [1518, 613] on div "Next slide" at bounding box center [1518, 612] width 16 height 27
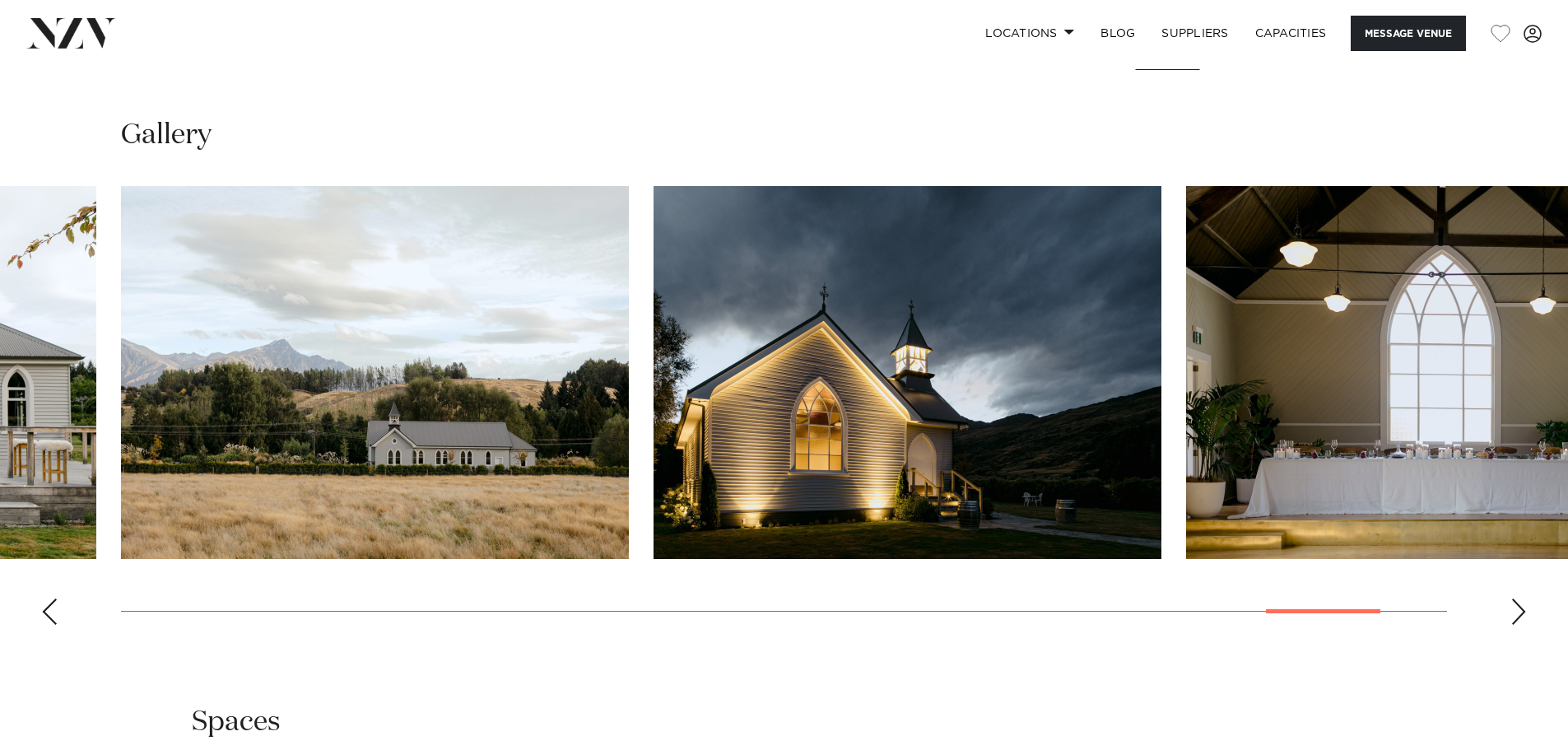
click at [1518, 613] on div "Next slide" at bounding box center [1518, 612] width 16 height 27
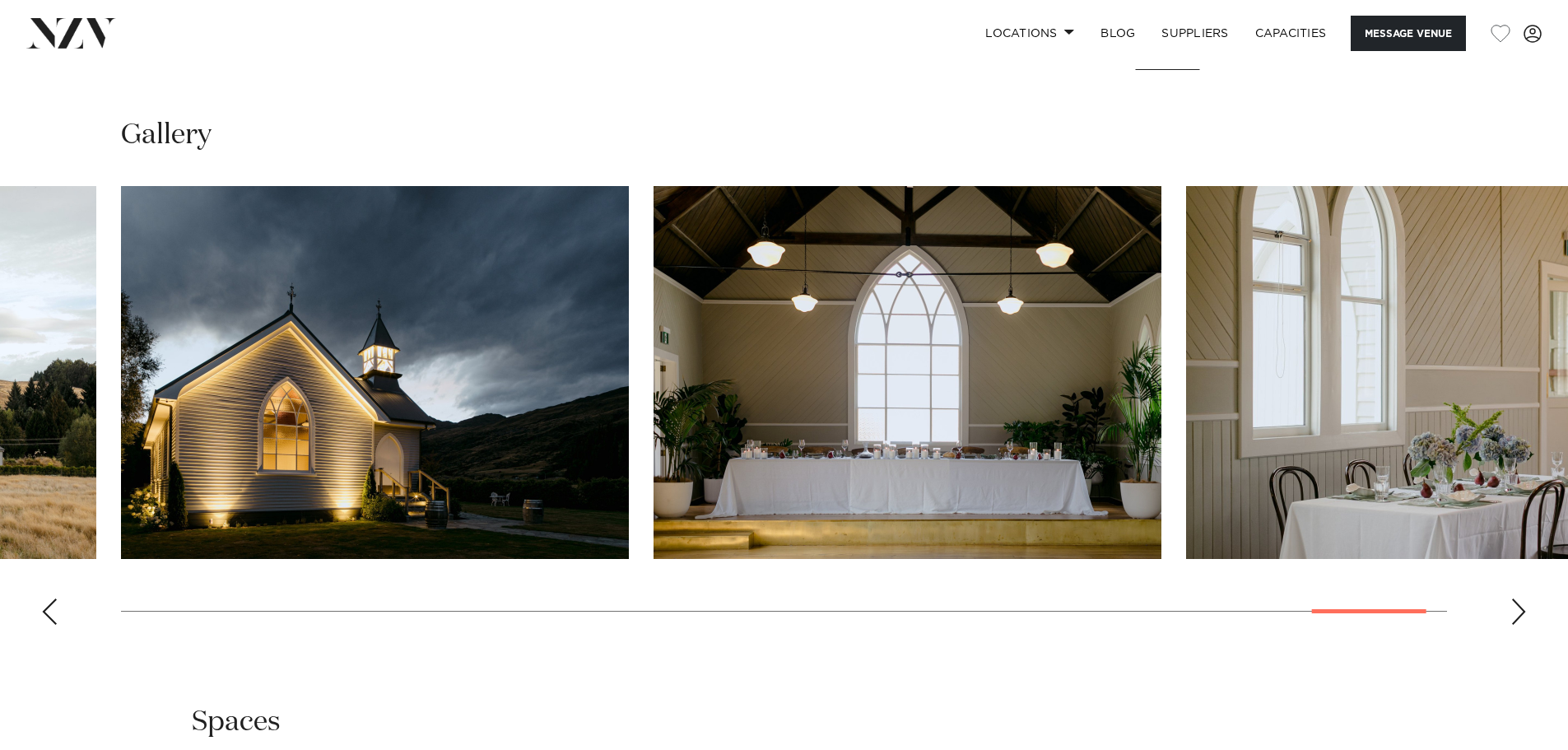
click at [1518, 613] on div "Next slide" at bounding box center [1518, 612] width 16 height 27
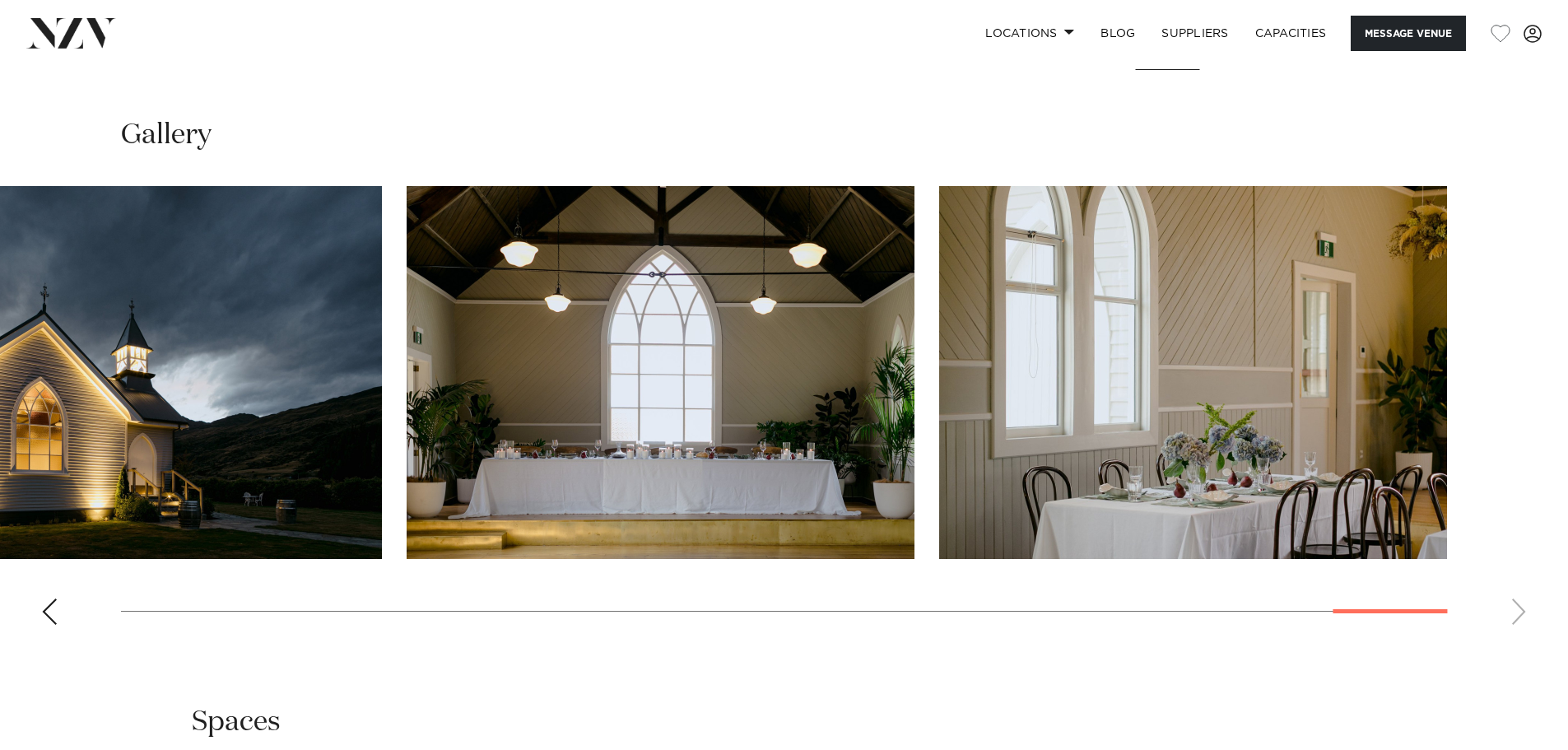
click at [1518, 613] on swiper-container at bounding box center [784, 412] width 1568 height 452
